Goal: Ask a question

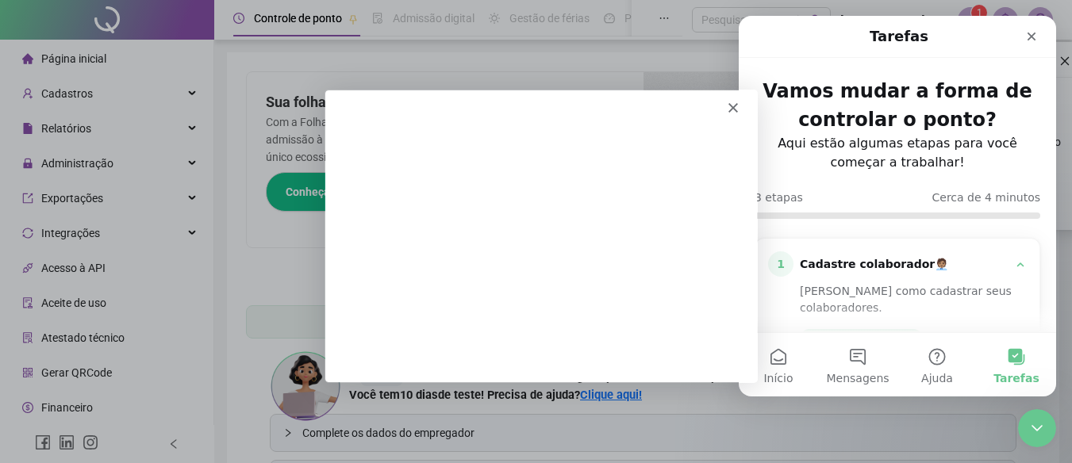
click at [728, 101] on div "Messenger da Intercom" at bounding box center [540, 101] width 432 height 22
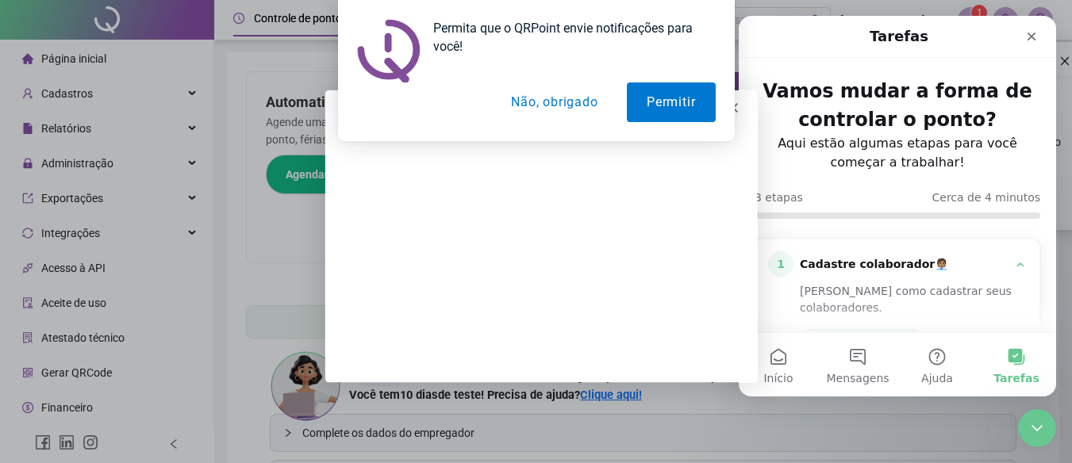
click at [548, 102] on button "Não, obrigado" at bounding box center [554, 103] width 126 height 40
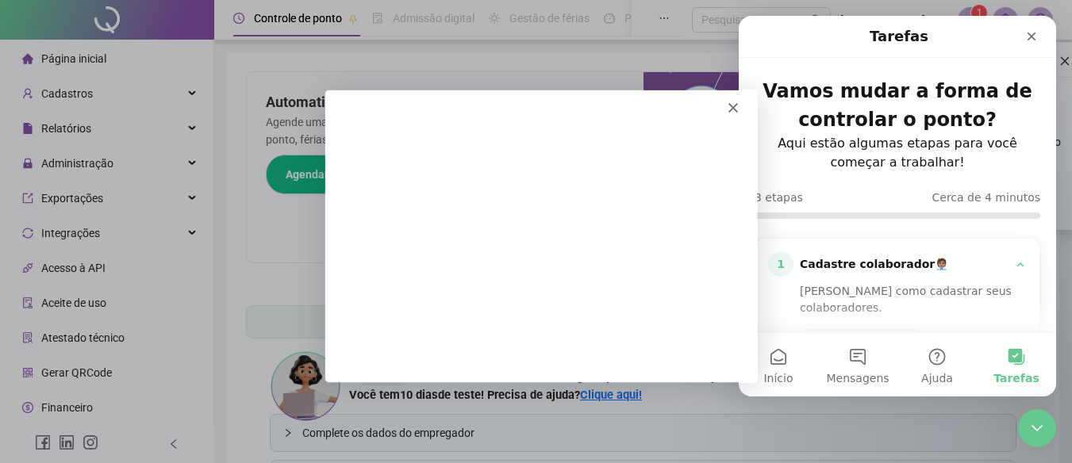
click at [736, 107] on div "Messenger da Intercom" at bounding box center [540, 101] width 432 height 22
click at [729, 104] on icon "Fechar" at bounding box center [732, 107] width 10 height 10
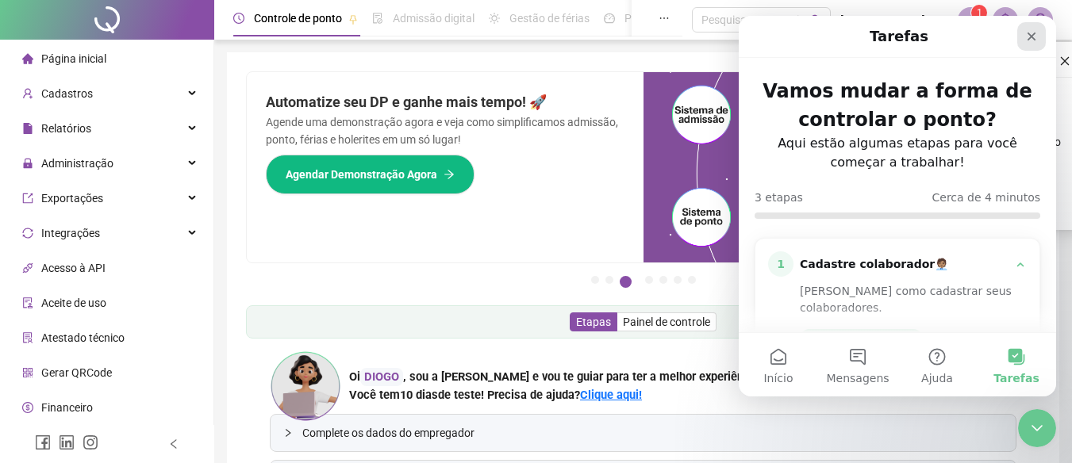
click at [1026, 33] on icon "Fechar" at bounding box center [1031, 36] width 13 height 13
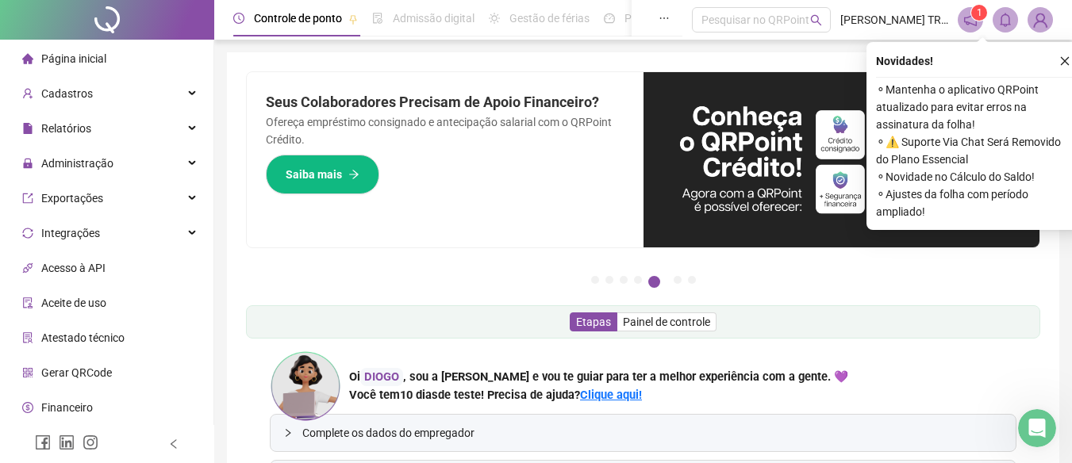
click at [1058, 62] on button "button" at bounding box center [1064, 61] width 19 height 19
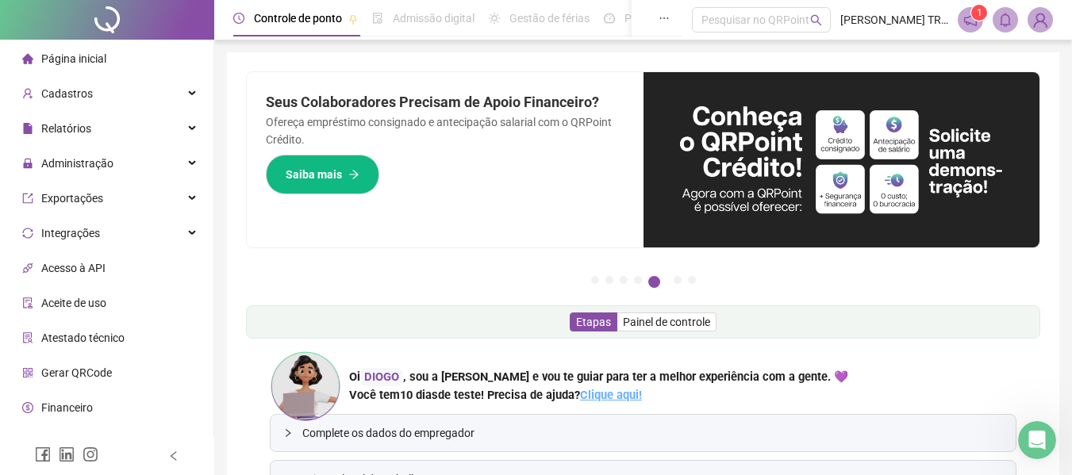
click at [595, 399] on link "Clique aqui!" at bounding box center [611, 395] width 62 height 14
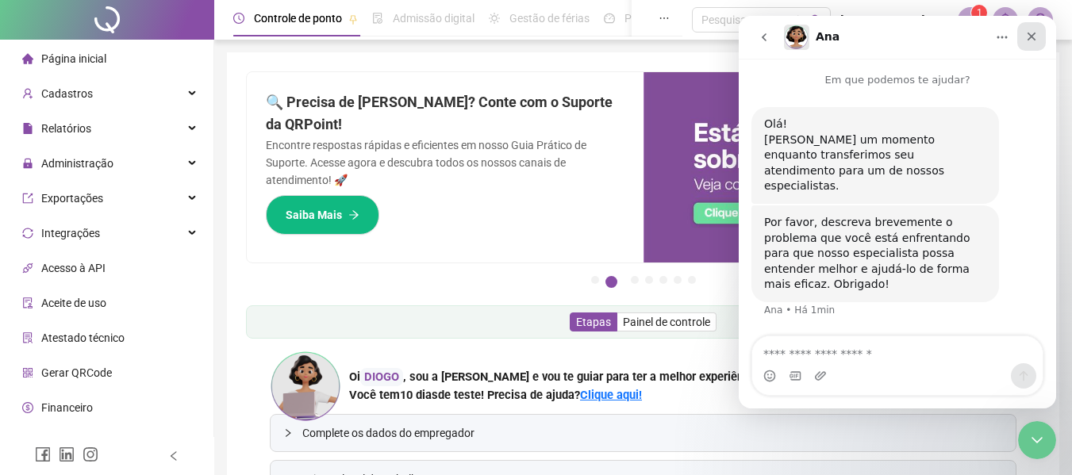
click at [1033, 43] on div "Fechar" at bounding box center [1031, 36] width 29 height 29
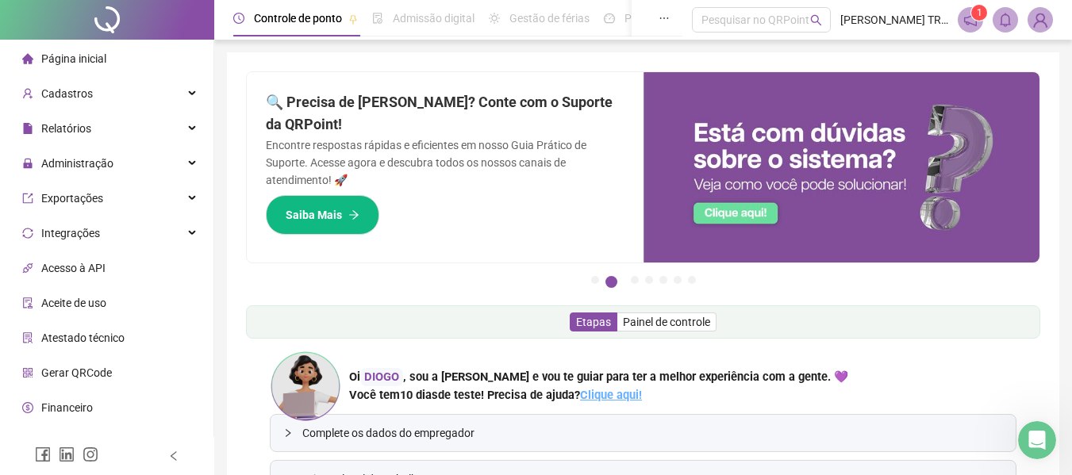
click at [608, 401] on link "Clique aqui!" at bounding box center [611, 395] width 62 height 14
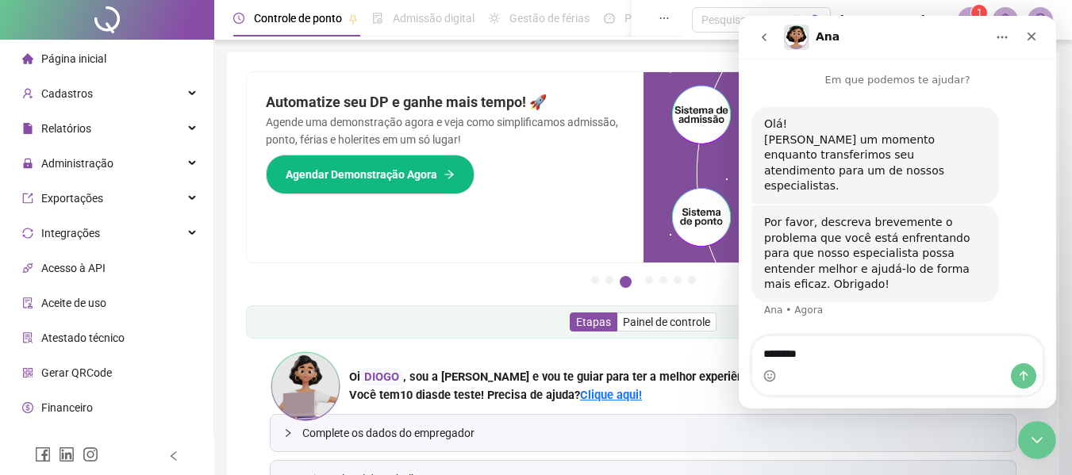
type textarea "*********"
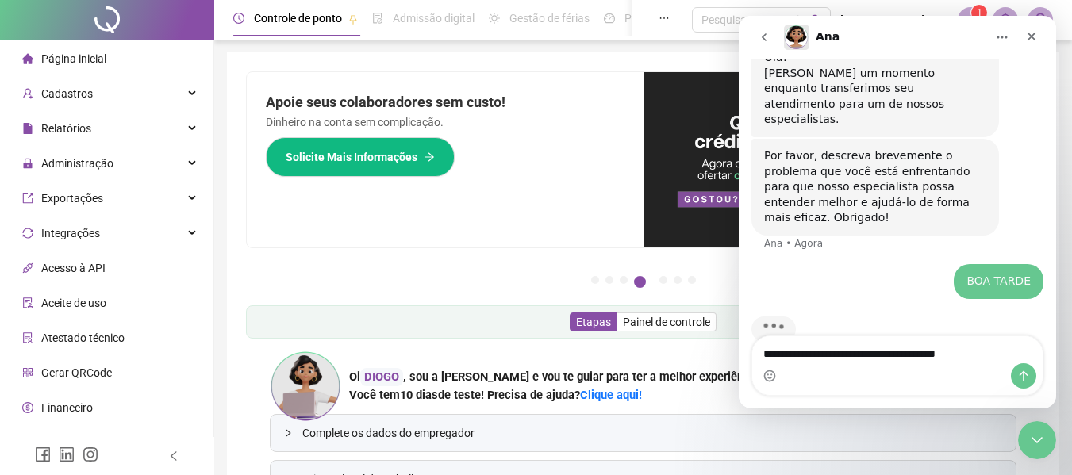
type textarea "**********"
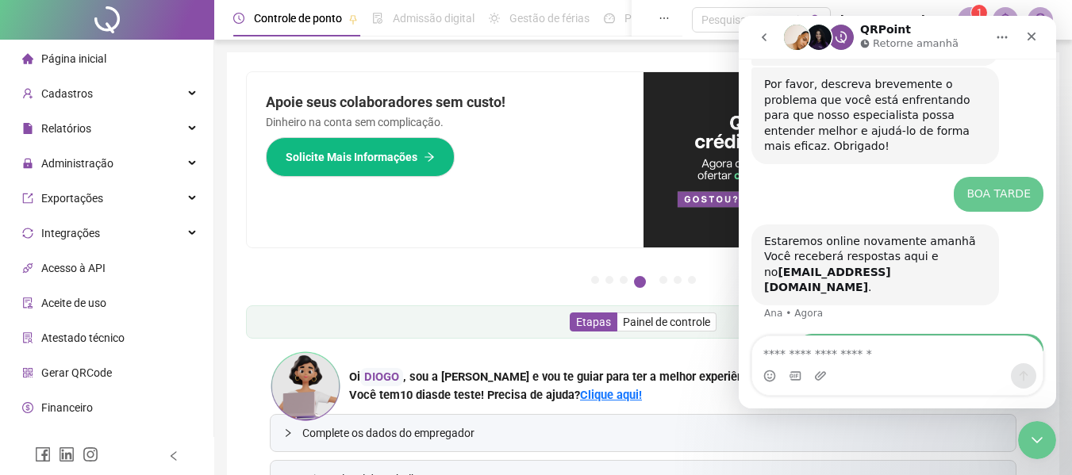
scroll to position [186, 0]
